Goal: Information Seeking & Learning: Learn about a topic

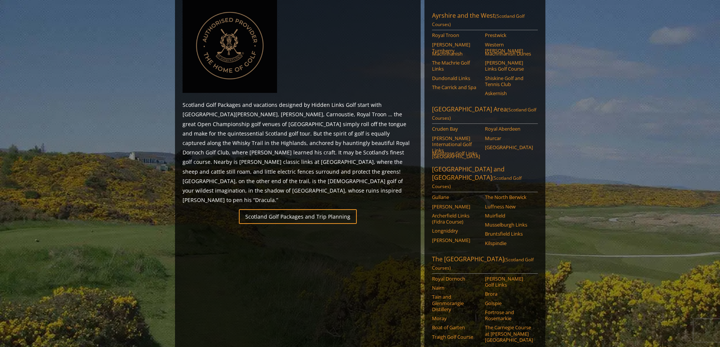
scroll to position [360, 0]
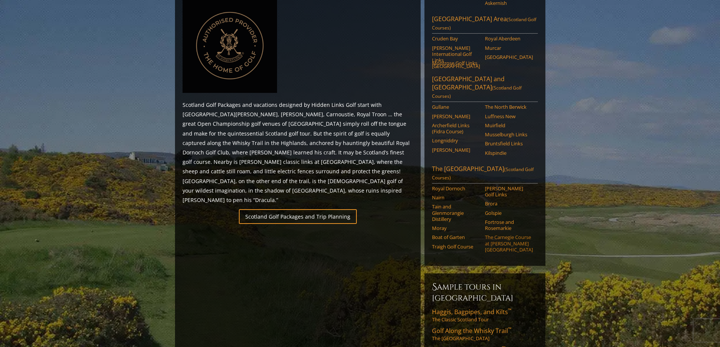
click at [518, 234] on link "The Carnegie Course at [PERSON_NAME][GEOGRAPHIC_DATA]" at bounding box center [509, 243] width 48 height 19
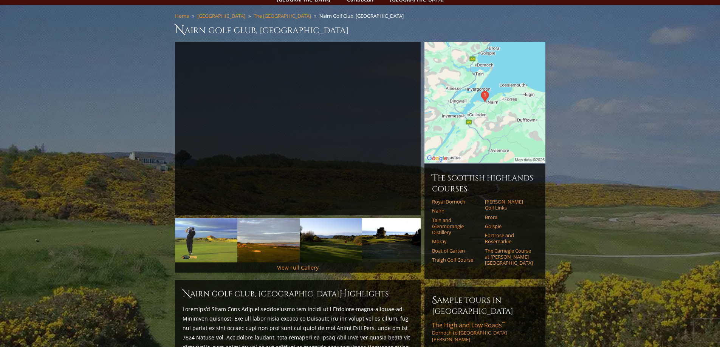
scroll to position [53, 0]
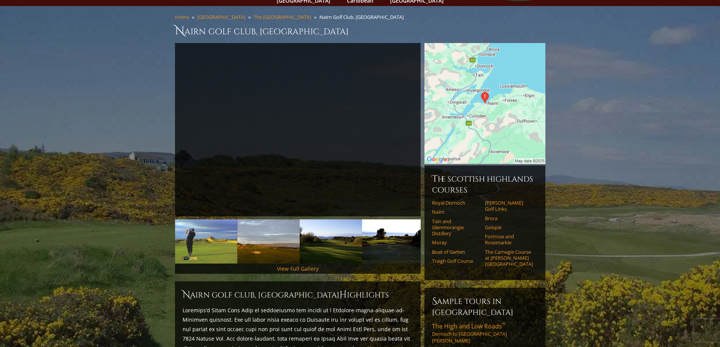
drag, startPoint x: 722, startPoint y: 93, endPoint x: 725, endPoint y: 111, distance: 18.8
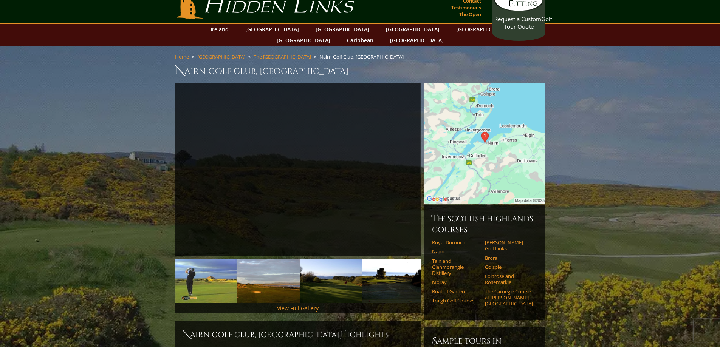
scroll to position [0, 0]
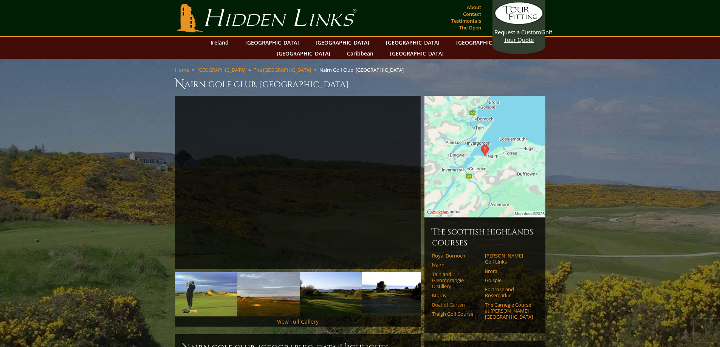
click at [458, 302] on link "Boat of Garten" at bounding box center [456, 305] width 48 height 6
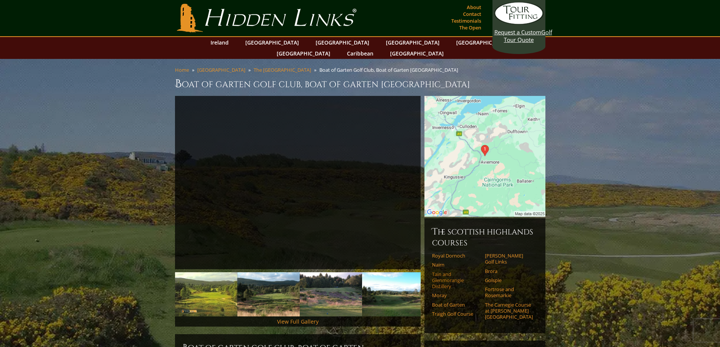
click at [447, 271] on link "Tain and Glenmorangie Distillery" at bounding box center [456, 280] width 48 height 19
